Goal: Task Accomplishment & Management: Use online tool/utility

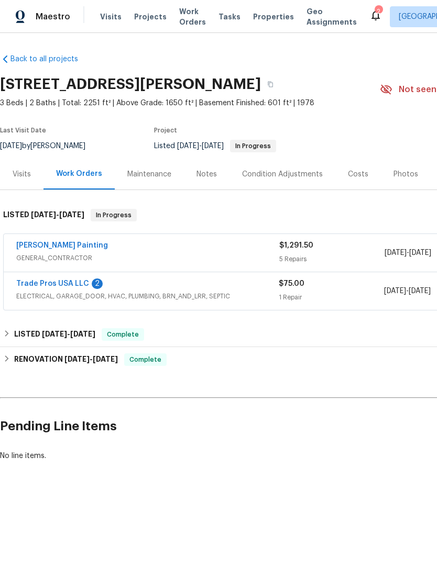
click at [256, 18] on span "Properties" at bounding box center [273, 17] width 41 height 10
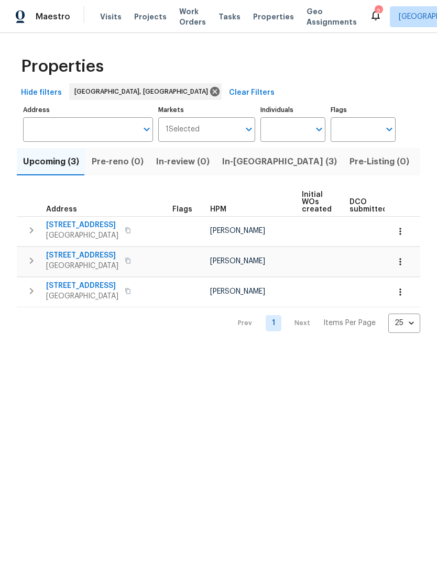
click at [422, 163] on span "Listed (31)" at bounding box center [443, 162] width 43 height 15
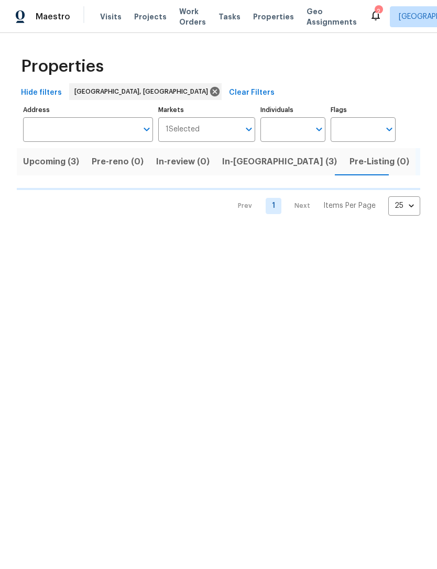
click at [261, 167] on button "In-reno (3)" at bounding box center [279, 161] width 127 height 27
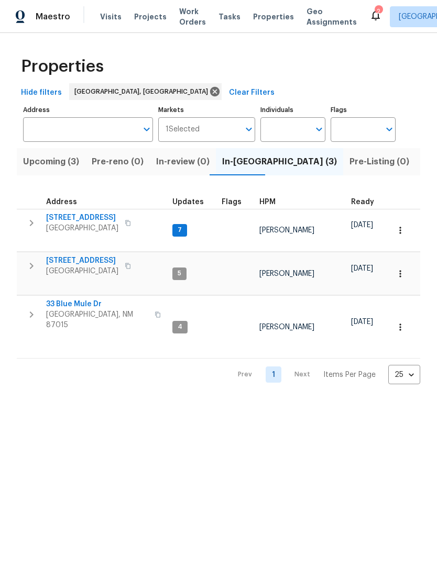
click at [204, 130] on input "Markets" at bounding box center [220, 129] width 40 height 25
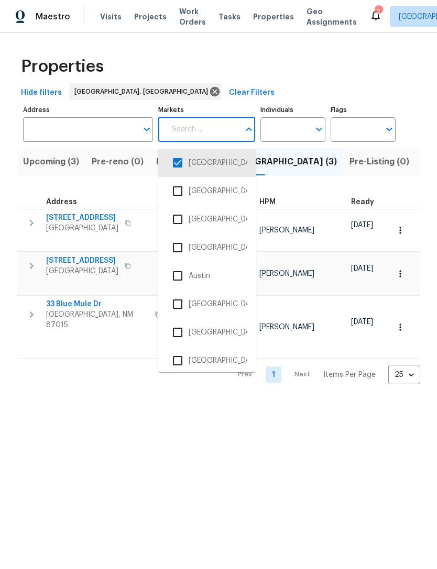
click at [175, 363] on input "checkbox" at bounding box center [178, 361] width 22 height 22
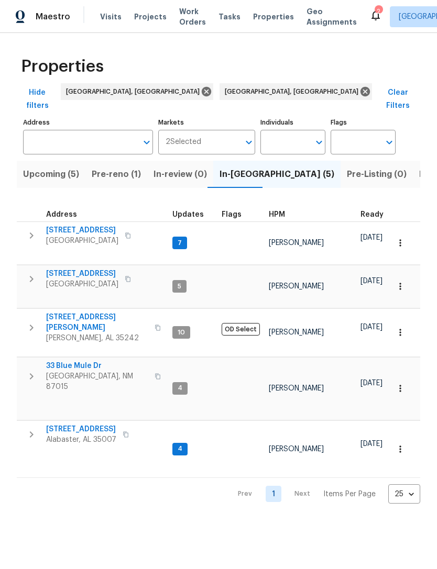
click at [217, 130] on input "Markets" at bounding box center [220, 142] width 39 height 25
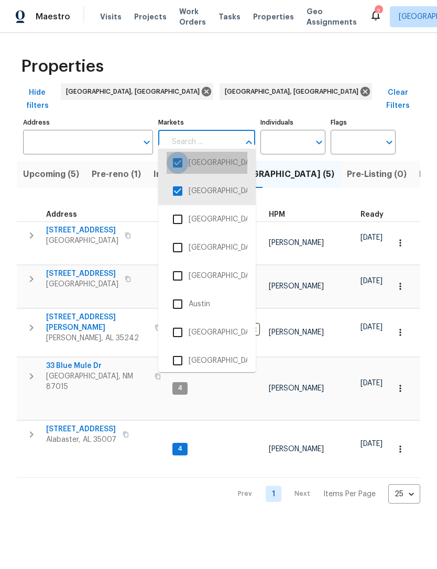
click at [174, 159] on input "checkbox" at bounding box center [178, 163] width 22 height 22
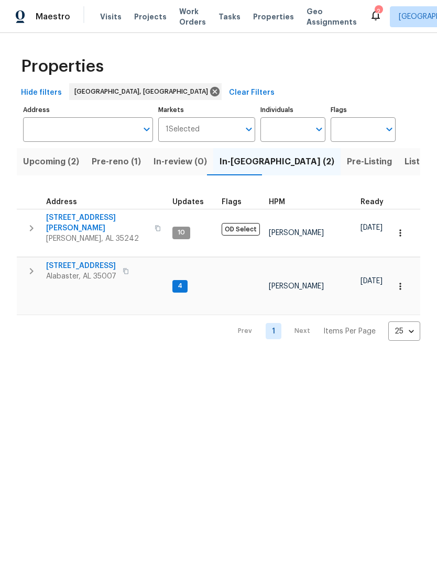
click at [117, 159] on span "Pre-reno (1)" at bounding box center [116, 162] width 49 height 15
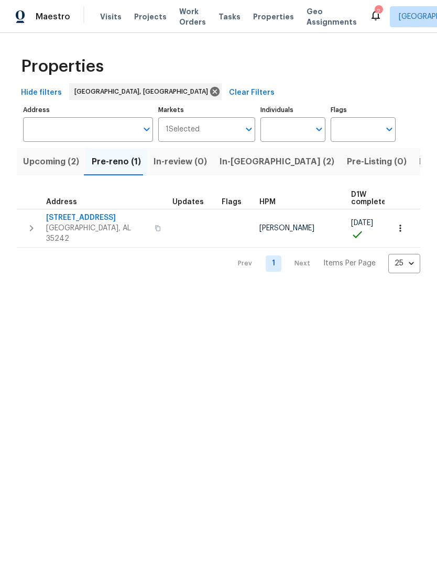
click at [63, 217] on span "1040 Greystone Cove Dr" at bounding box center [97, 218] width 102 height 10
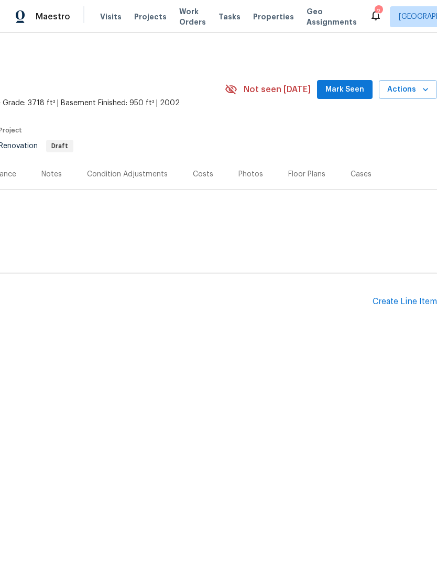
scroll to position [0, 155]
click at [347, 85] on span "Mark Seen" at bounding box center [344, 89] width 39 height 13
click at [402, 82] on button "Actions" at bounding box center [408, 89] width 58 height 19
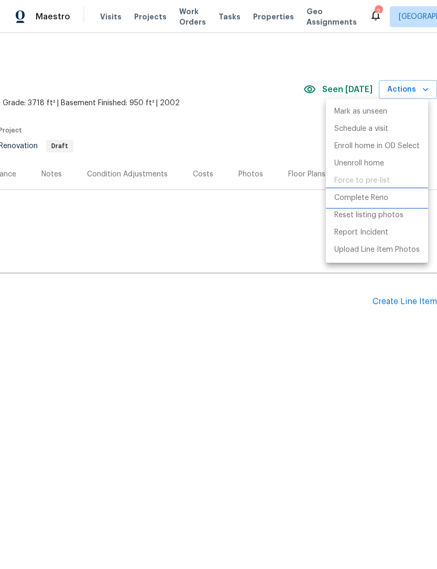
click at [369, 201] on p "Complete Reno" at bounding box center [361, 198] width 54 height 11
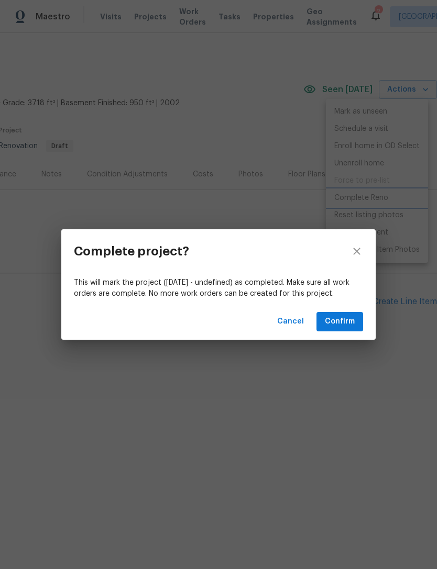
click at [326, 368] on div "Complete project? This will mark the project (Mon, Aug 04 - undefined) as compl…" at bounding box center [218, 284] width 437 height 569
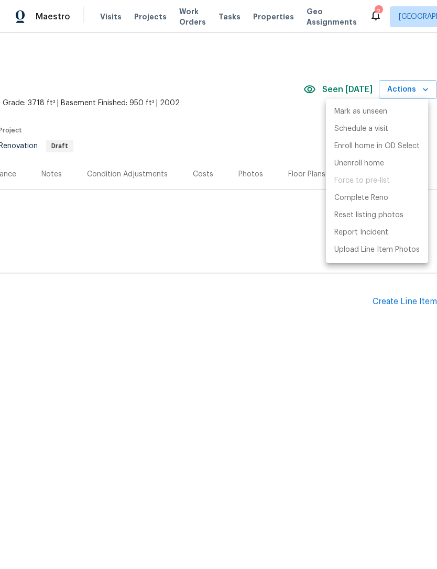
click at [307, 309] on div at bounding box center [218, 284] width 437 height 569
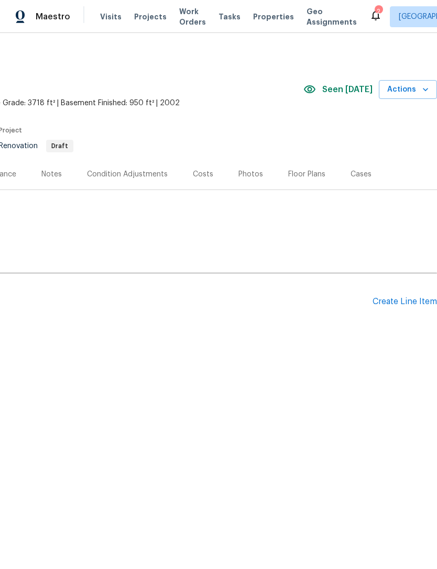
click at [283, 108] on div "Mark as unseen Schedule a visit Enroll home in OD Select Unenroll home Force to…" at bounding box center [218, 284] width 437 height 569
click at [400, 90] on span "Actions" at bounding box center [407, 89] width 41 height 13
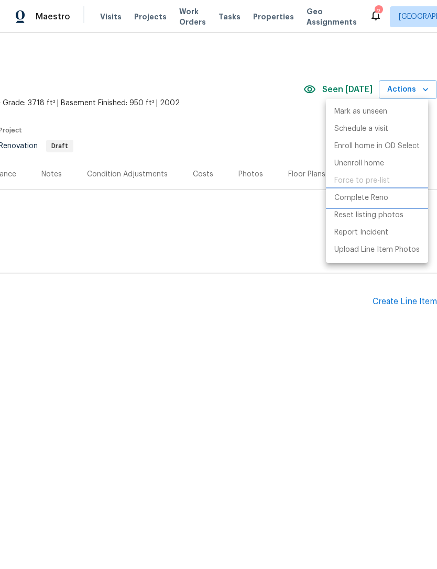
click at [378, 199] on p "Complete Reno" at bounding box center [361, 198] width 54 height 11
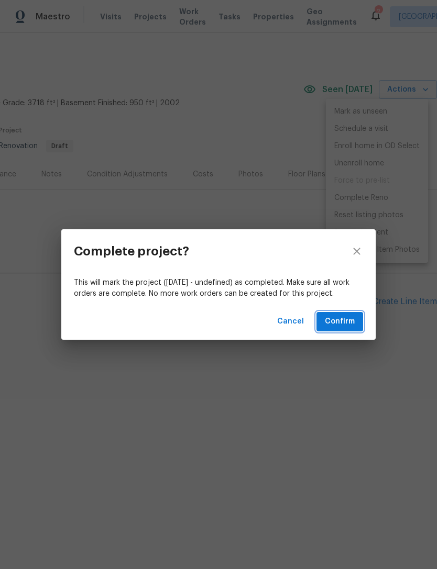
click at [342, 317] on span "Confirm" at bounding box center [340, 321] width 30 height 13
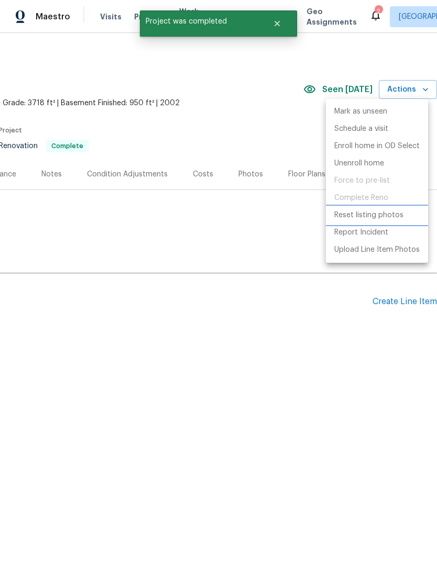
click at [386, 213] on p "Reset listing photos" at bounding box center [368, 215] width 69 height 11
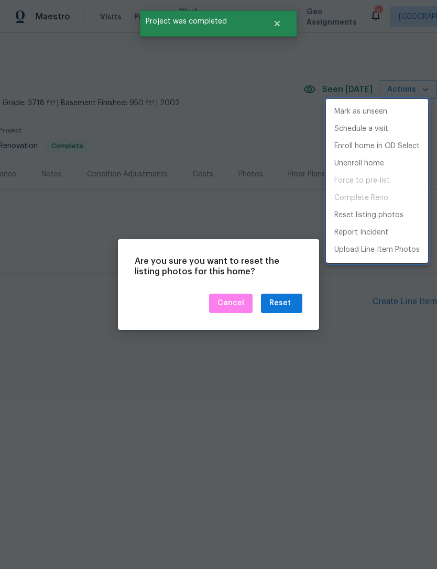
click at [252, 193] on div at bounding box center [218, 284] width 437 height 569
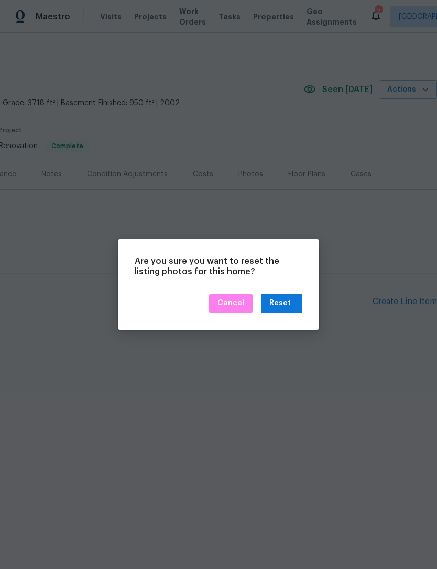
click at [382, 211] on div at bounding box center [218, 284] width 437 height 569
click at [232, 305] on span "Cancel" at bounding box center [230, 303] width 27 height 13
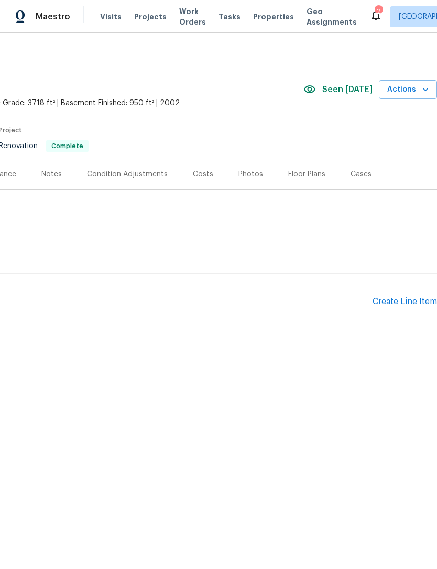
click at [406, 88] on span "Actions" at bounding box center [407, 89] width 41 height 13
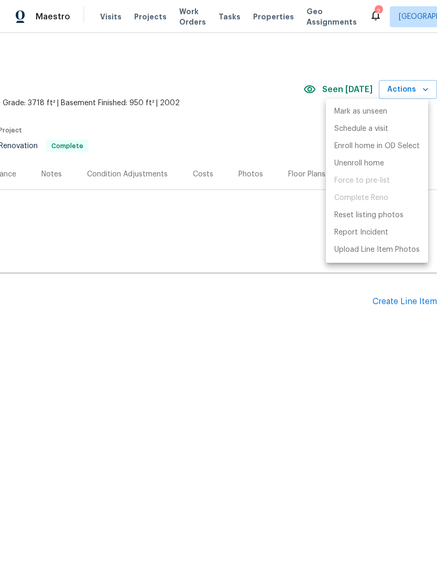
click at [277, 148] on div at bounding box center [218, 284] width 437 height 569
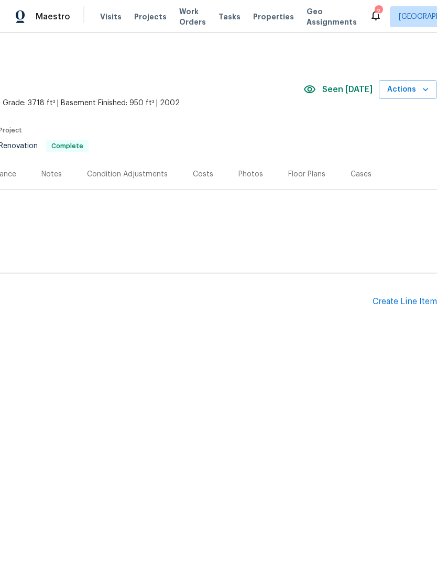
click at [242, 169] on div "Photos" at bounding box center [250, 174] width 25 height 10
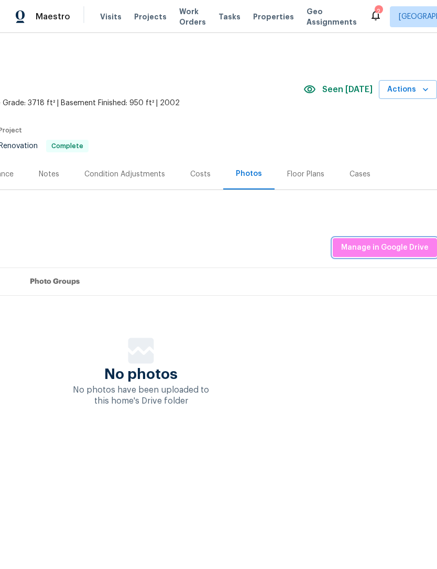
click at [397, 250] on span "Manage in Google Drive" at bounding box center [384, 247] width 87 height 13
click at [396, 248] on span "Manage in Google Drive" at bounding box center [384, 247] width 87 height 13
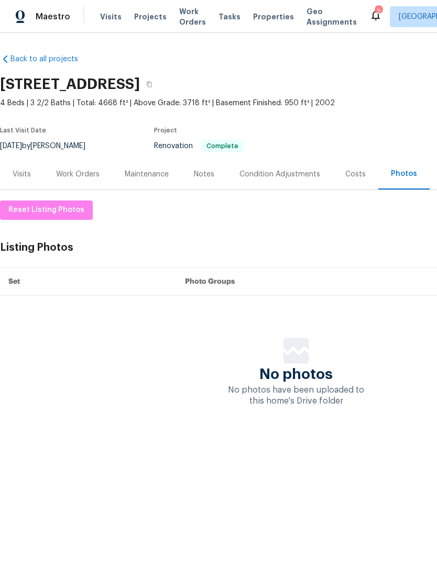
click at [267, 20] on span "Properties" at bounding box center [273, 17] width 41 height 10
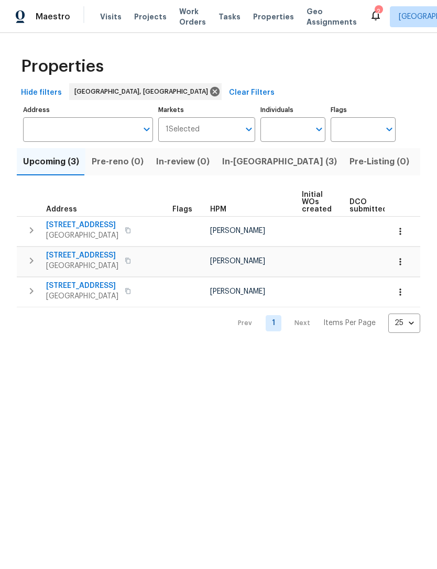
click at [239, 162] on span "In-reno (3)" at bounding box center [279, 162] width 115 height 15
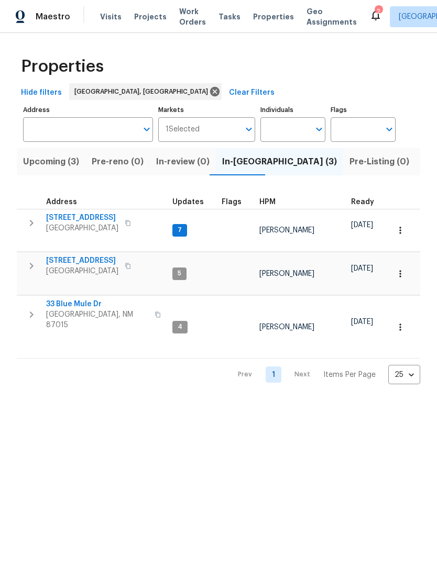
click at [225, 130] on input "Markets" at bounding box center [220, 129] width 40 height 25
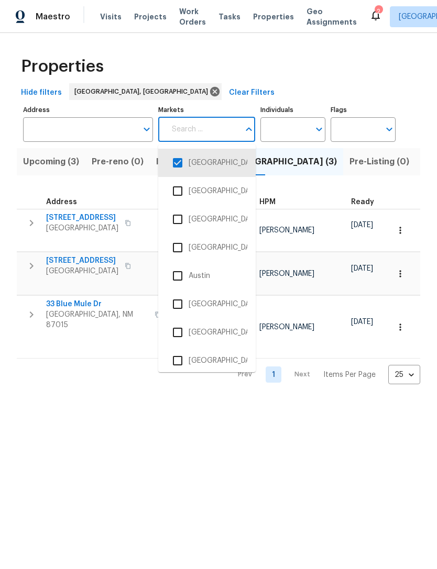
click at [175, 162] on input "checkbox" at bounding box center [178, 163] width 22 height 22
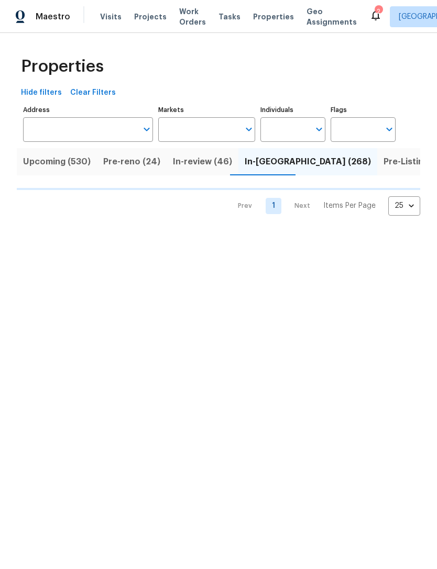
click at [227, 122] on input "Markets" at bounding box center [199, 129] width 82 height 25
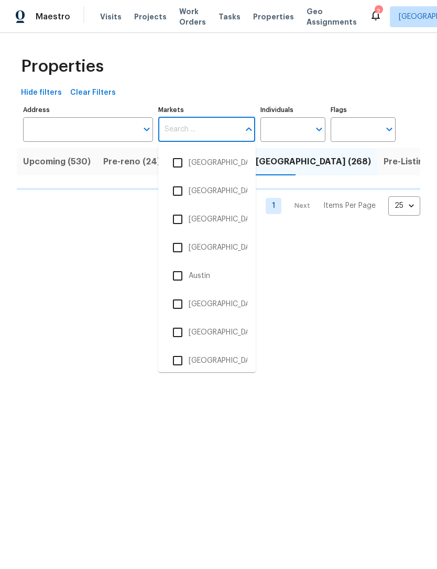
click at [176, 361] on input "checkbox" at bounding box center [178, 361] width 22 height 22
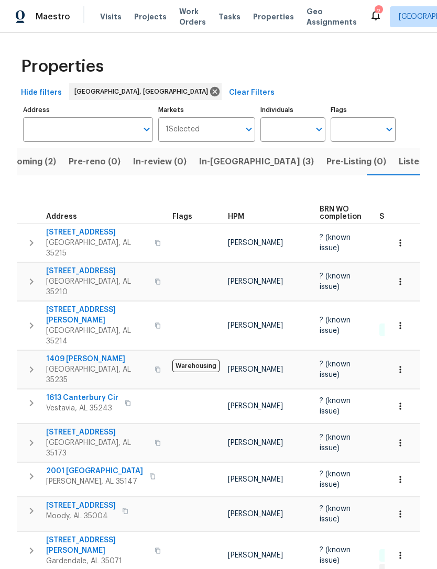
click at [399, 167] on span "Listed (23)" at bounding box center [421, 162] width 45 height 15
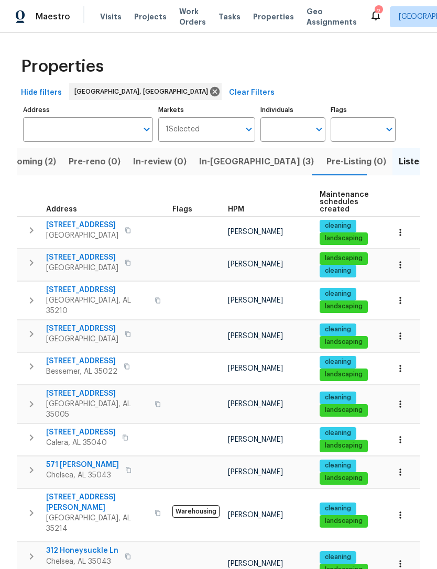
click at [101, 16] on span "Visits" at bounding box center [110, 17] width 21 height 10
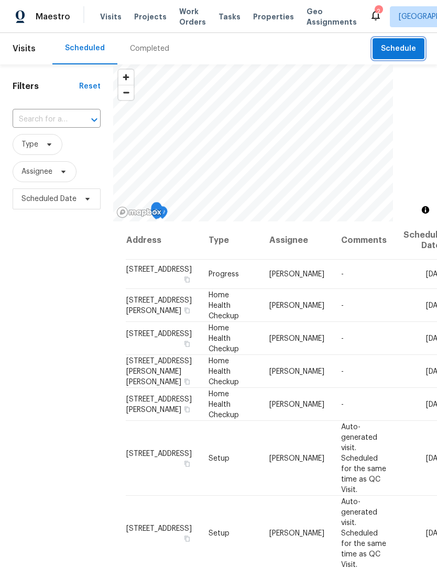
click at [376, 48] on button "Schedule" at bounding box center [398, 48] width 52 height 21
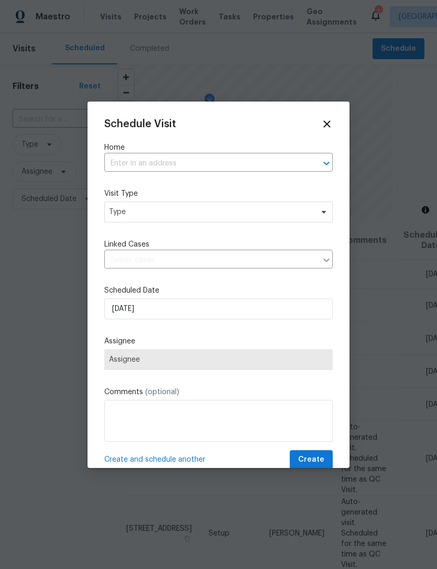
click at [238, 157] on input "text" at bounding box center [203, 164] width 199 height 16
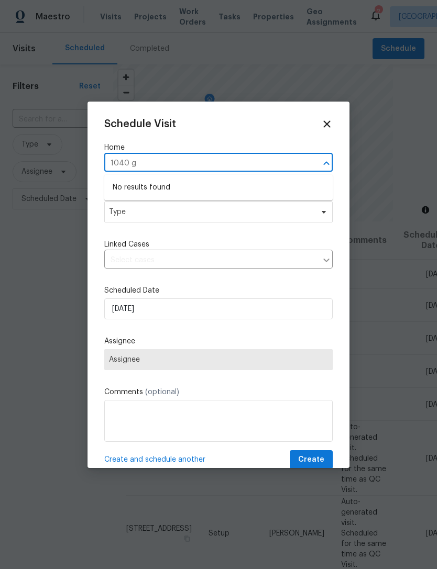
type input "1040 g"
click at [21, 339] on div at bounding box center [218, 284] width 437 height 569
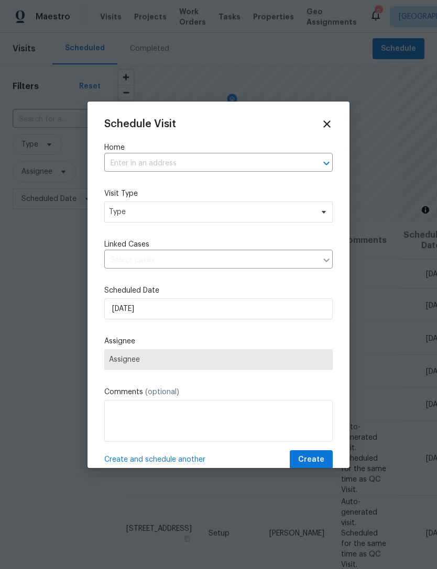
click at [326, 125] on icon at bounding box center [326, 123] width 7 height 7
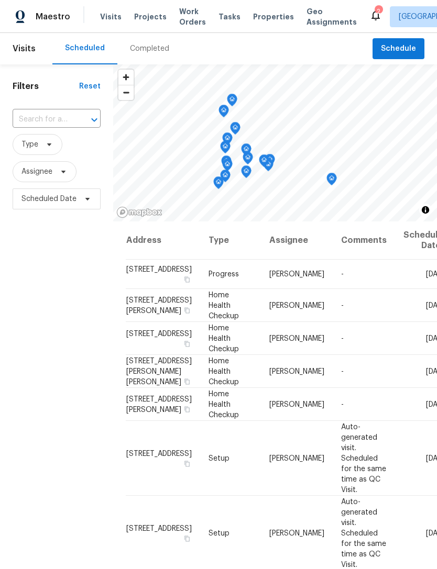
click at [260, 16] on span "Properties" at bounding box center [273, 17] width 41 height 10
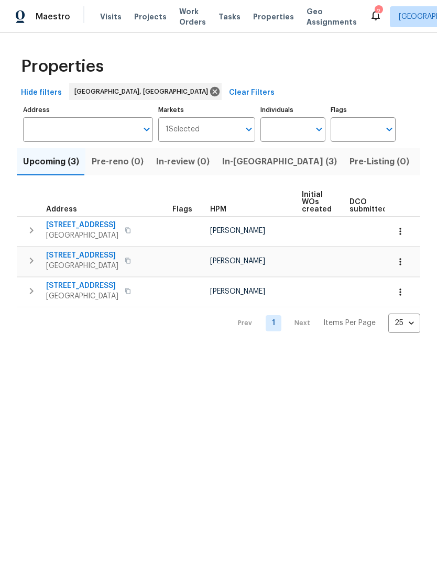
click at [238, 169] on span "In-reno (3)" at bounding box center [279, 162] width 115 height 15
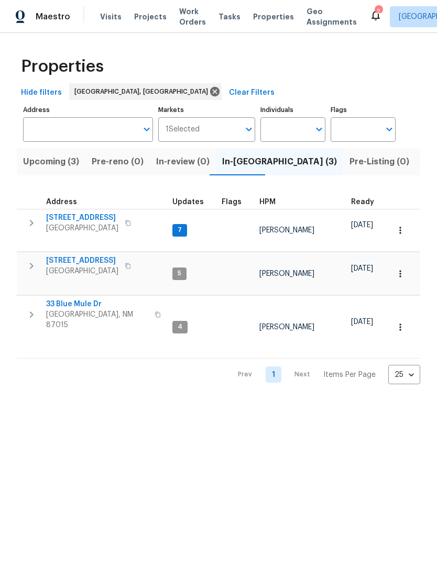
click at [201, 137] on input "Markets" at bounding box center [220, 129] width 40 height 25
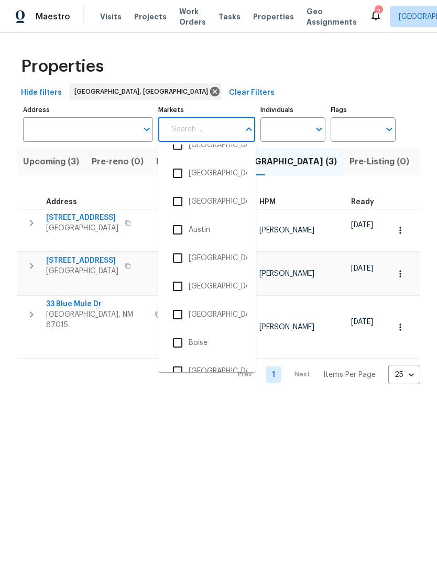
scroll to position [70, 0]
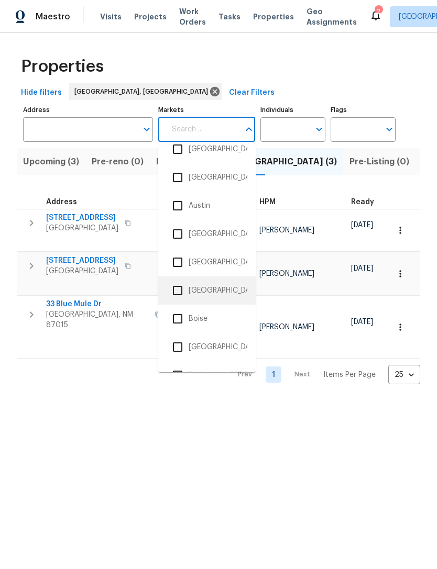
click at [209, 290] on li "Birmingham, AL" at bounding box center [207, 291] width 81 height 22
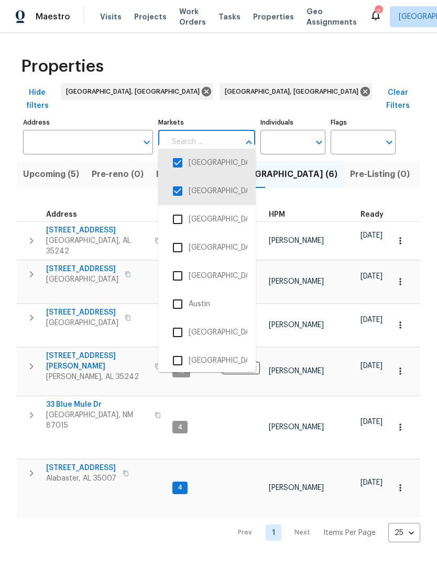
click at [224, 162] on li "[GEOGRAPHIC_DATA], [GEOGRAPHIC_DATA]" at bounding box center [207, 163] width 81 height 22
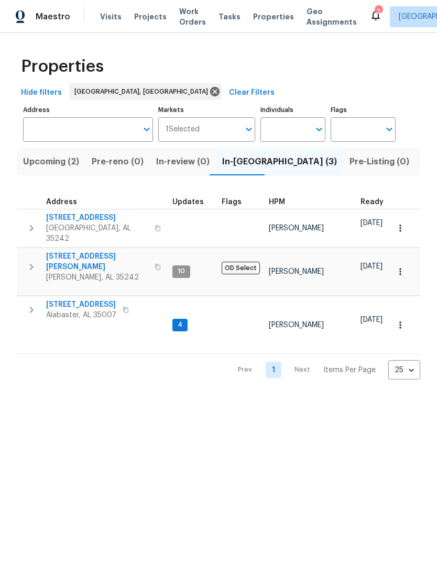
click at [111, 18] on span "Visits" at bounding box center [110, 17] width 21 height 10
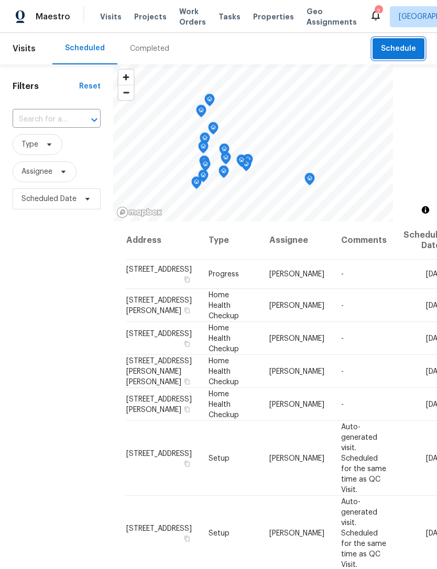
click at [379, 50] on button "Schedule" at bounding box center [398, 48] width 52 height 21
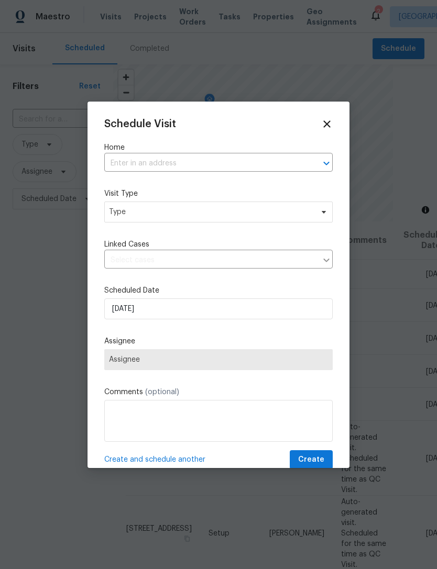
click at [258, 164] on input "text" at bounding box center [203, 164] width 199 height 16
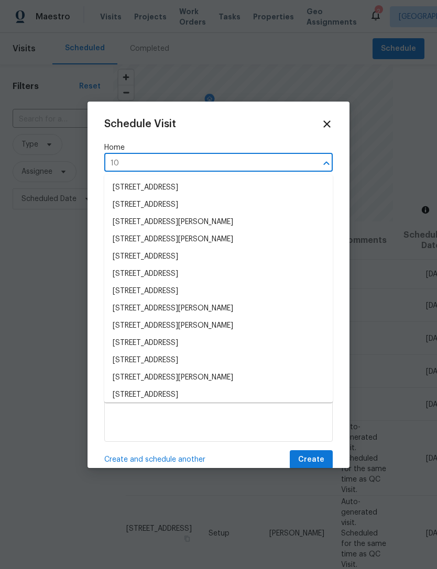
type input "1"
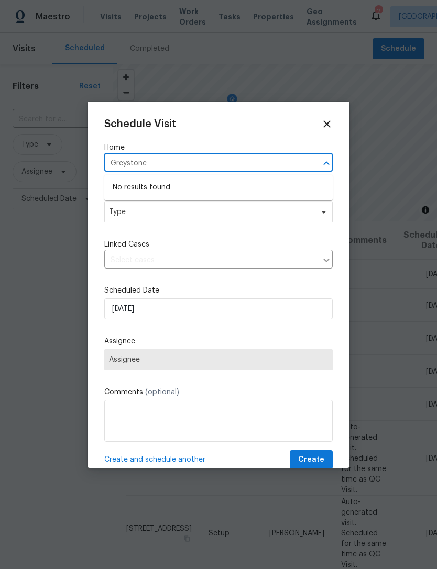
type input "Greystone"
click at [332, 127] on icon at bounding box center [327, 124] width 12 height 12
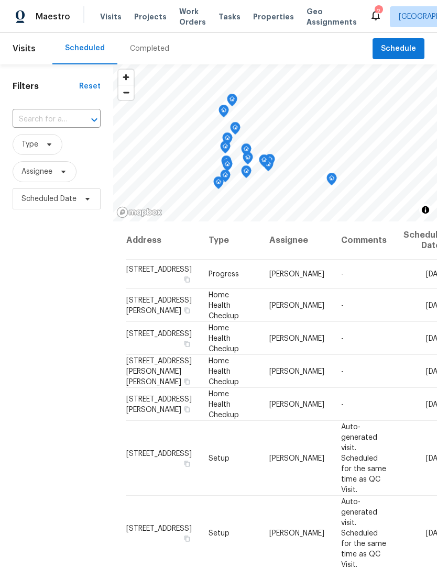
click at [261, 20] on span "Properties" at bounding box center [273, 17] width 41 height 10
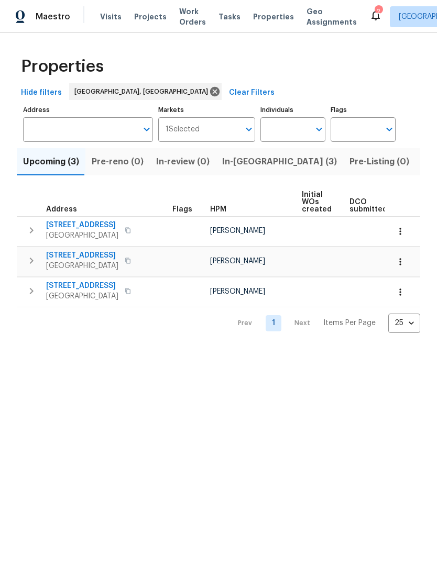
click at [226, 126] on input "Markets" at bounding box center [220, 129] width 40 height 25
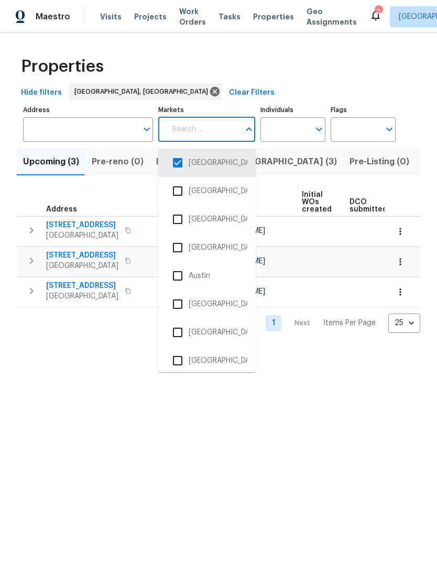
click at [174, 361] on input "checkbox" at bounding box center [178, 361] width 22 height 22
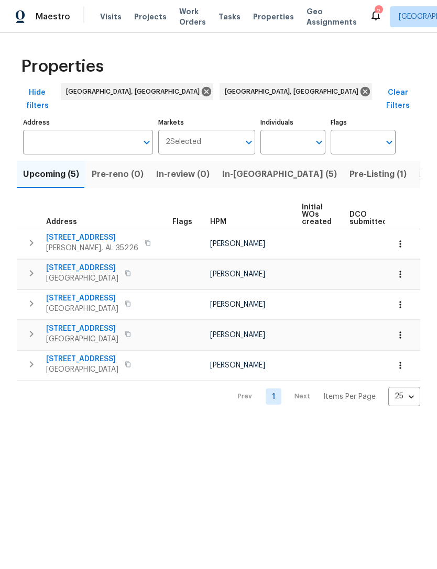
click at [220, 130] on input "Markets" at bounding box center [220, 142] width 39 height 25
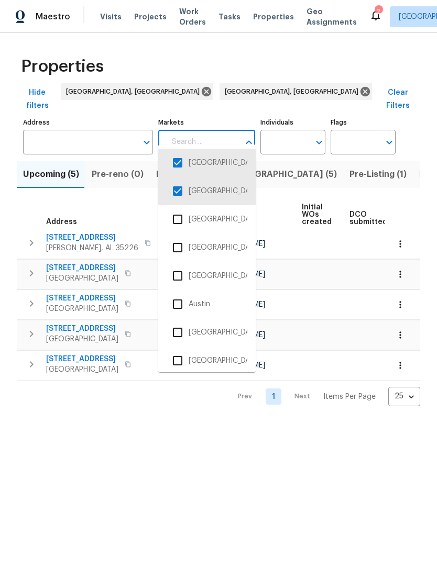
click at [177, 162] on input "checkbox" at bounding box center [178, 163] width 22 height 22
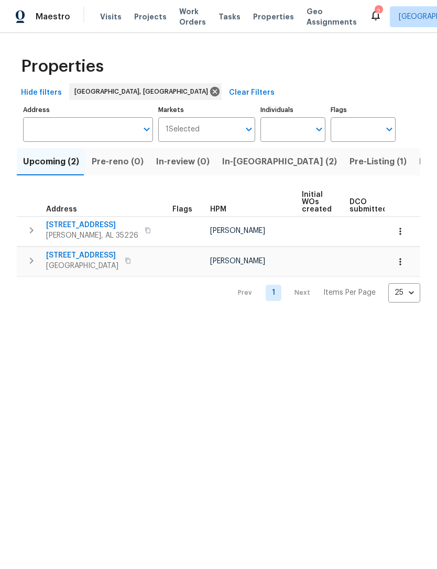
click at [343, 173] on button "Pre-Listing (1)" at bounding box center [378, 161] width 70 height 27
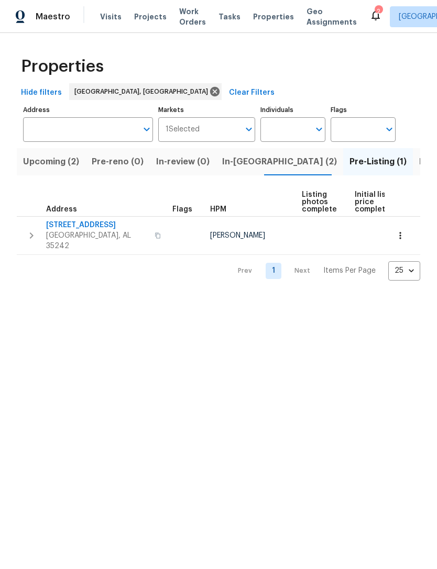
click at [243, 167] on span "In-reno (2)" at bounding box center [279, 162] width 115 height 15
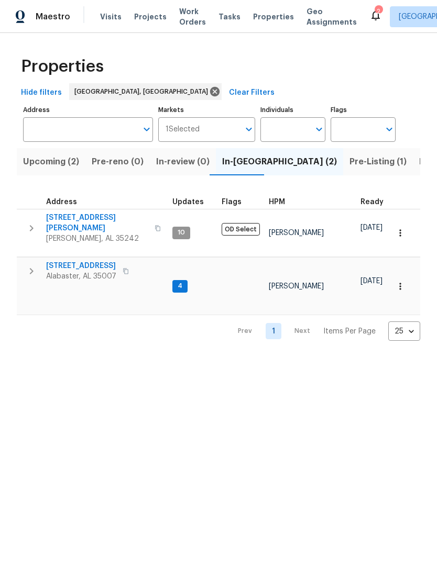
click at [43, 162] on span "Upcoming (2)" at bounding box center [51, 162] width 56 height 15
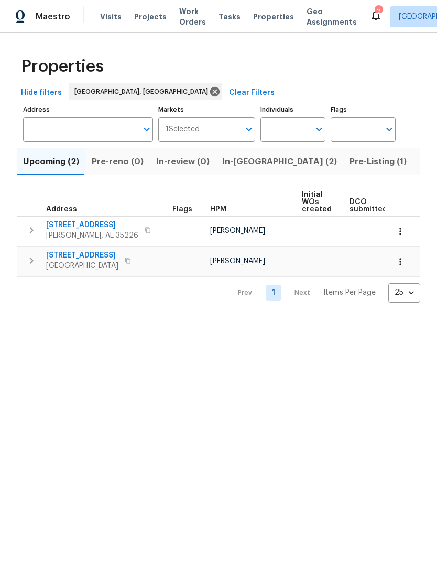
click at [419, 163] on span "Listed (23)" at bounding box center [441, 162] width 45 height 15
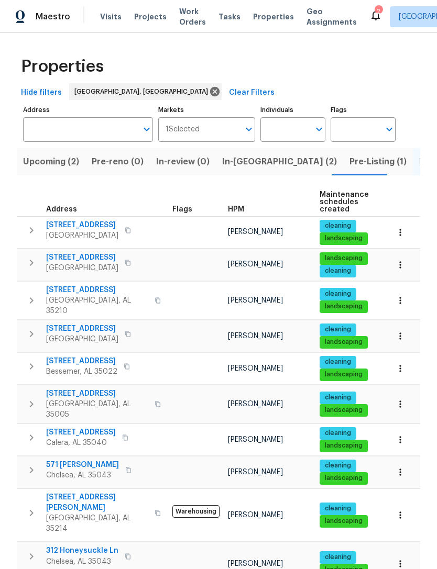
scroll to position [8, 0]
click at [75, 492] on span "[STREET_ADDRESS][PERSON_NAME]" at bounding box center [97, 502] width 102 height 21
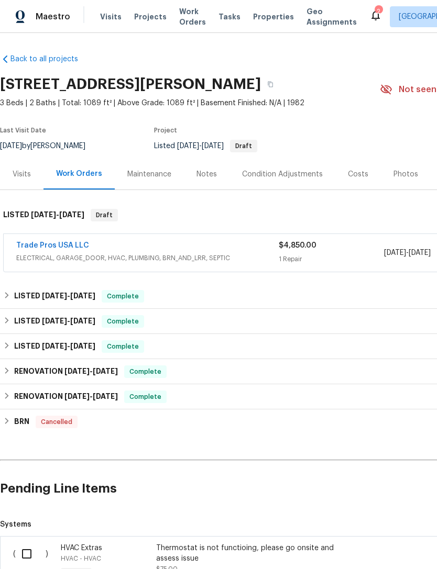
click at [43, 246] on link "Trade Pros USA LLC" at bounding box center [52, 245] width 73 height 7
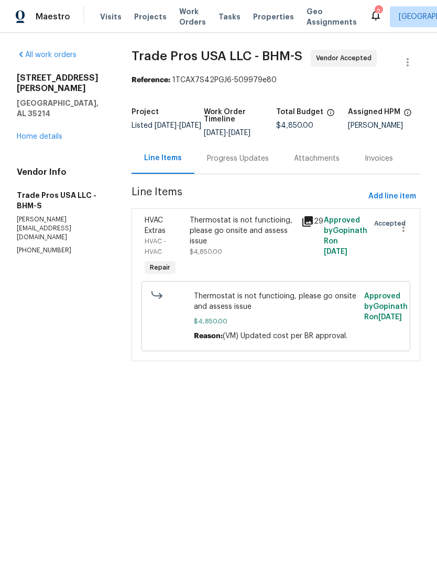
click at [246, 157] on div "Progress Updates" at bounding box center [238, 158] width 62 height 10
